Goal: Navigation & Orientation: Find specific page/section

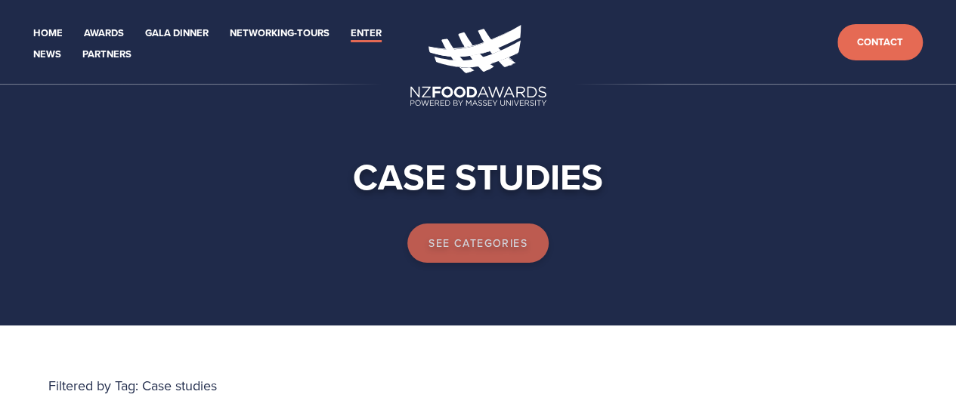
click at [515, 247] on link "See categories" at bounding box center [477, 243] width 141 height 39
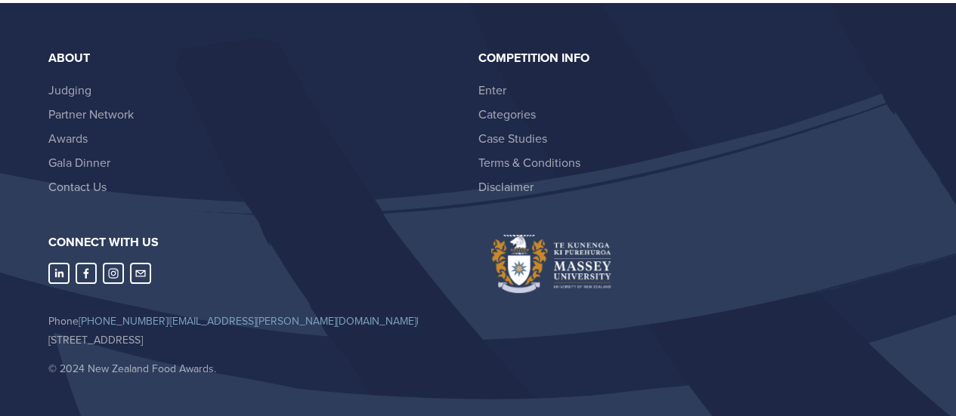
scroll to position [2941, 0]
